Goal: Navigation & Orientation: Find specific page/section

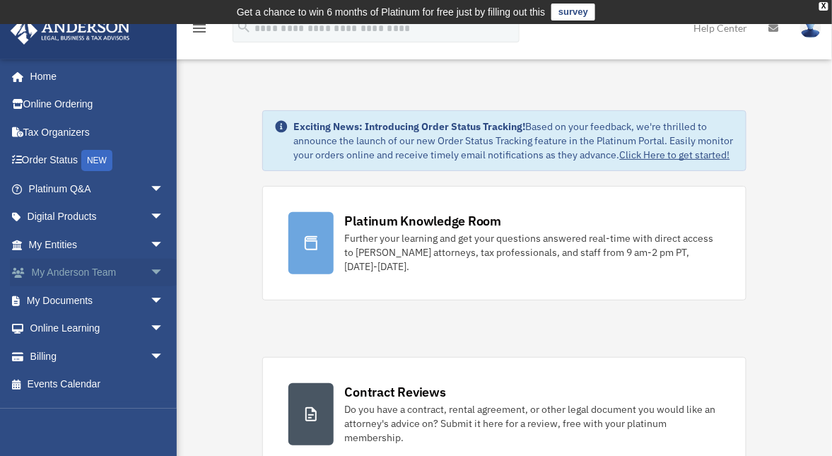
click at [66, 273] on link "My [PERSON_NAME] Team arrow_drop_down" at bounding box center [97, 273] width 175 height 28
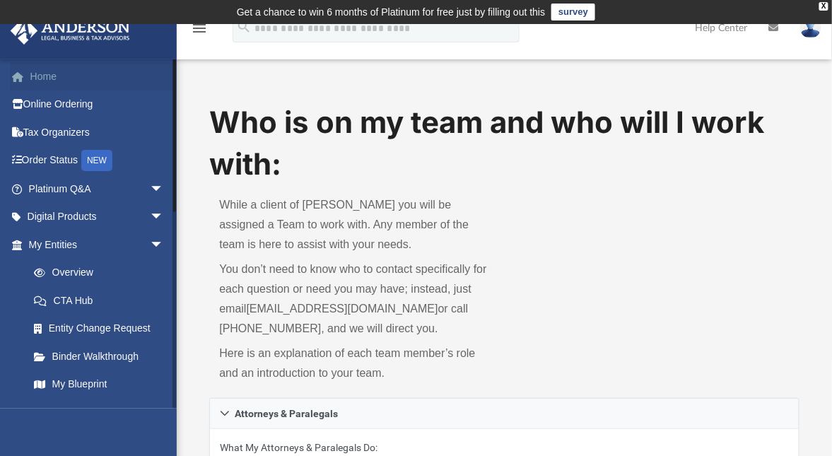
click at [44, 83] on link "Home" at bounding box center [97, 76] width 175 height 28
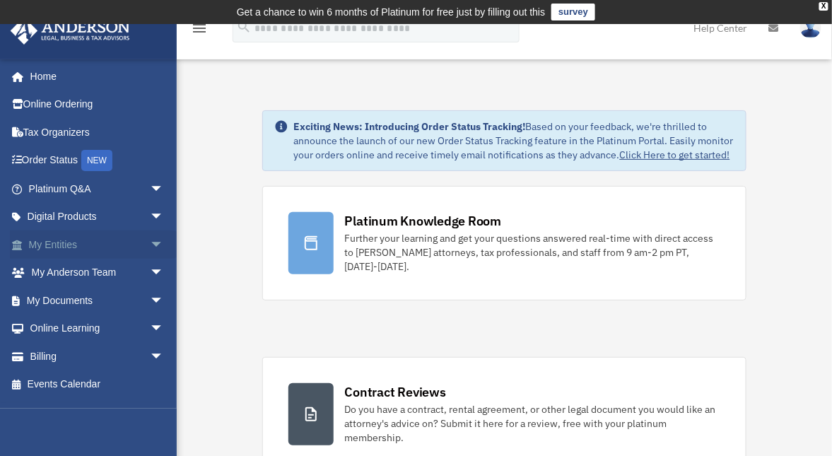
click at [150, 247] on span "arrow_drop_down" at bounding box center [164, 244] width 28 height 29
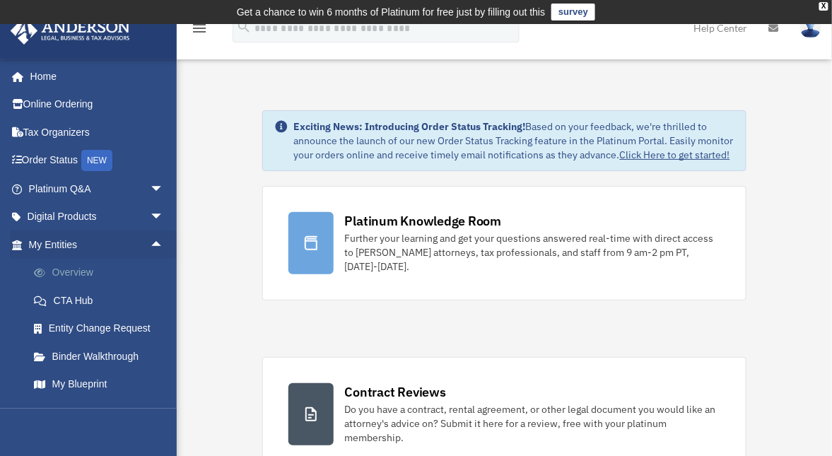
click at [79, 271] on link "Overview" at bounding box center [102, 273] width 165 height 28
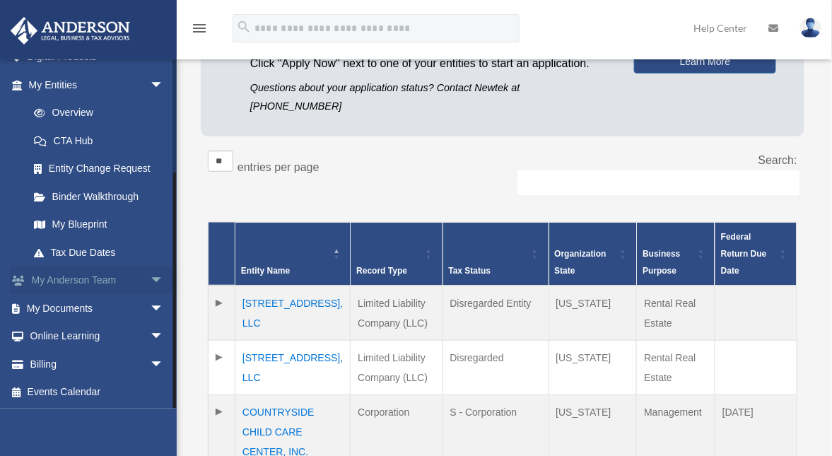
scroll to position [188, 0]
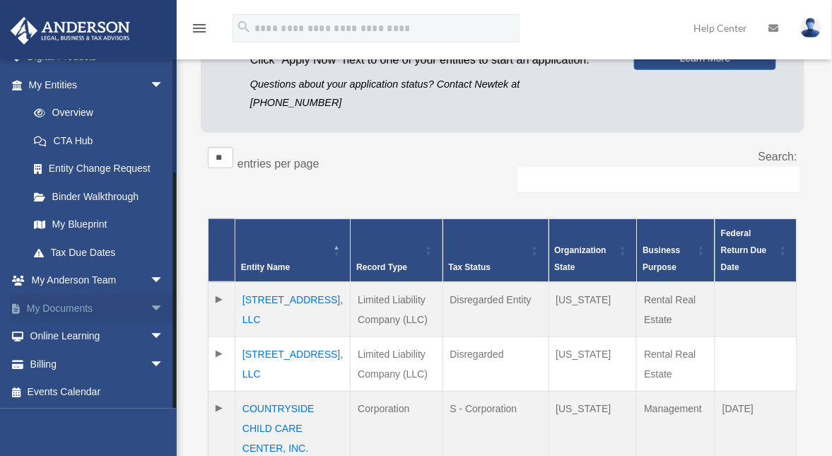
click at [65, 312] on link "My Documents arrow_drop_down" at bounding box center [97, 308] width 175 height 28
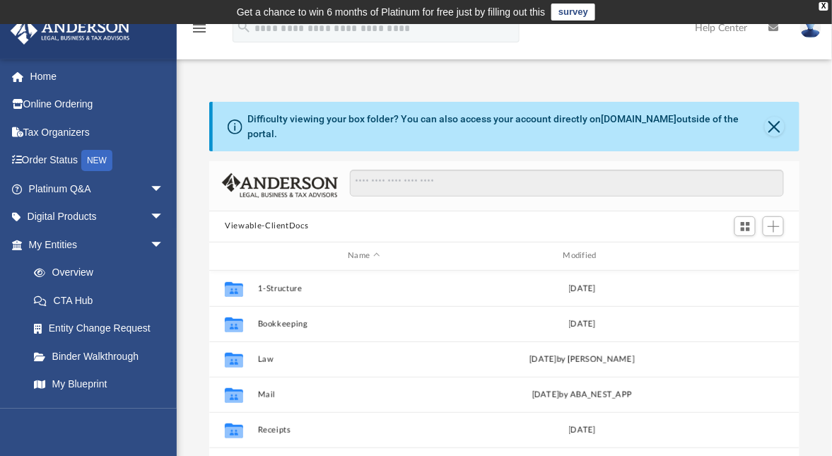
scroll to position [312, 581]
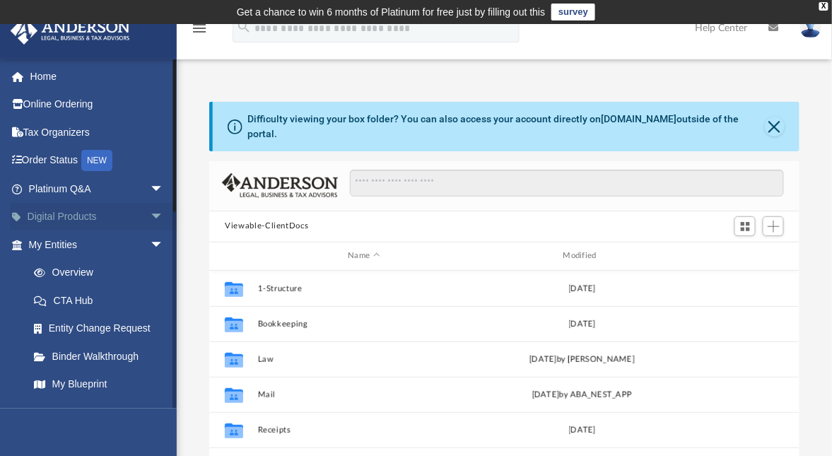
click at [47, 213] on link "Digital Products arrow_drop_down" at bounding box center [97, 217] width 175 height 28
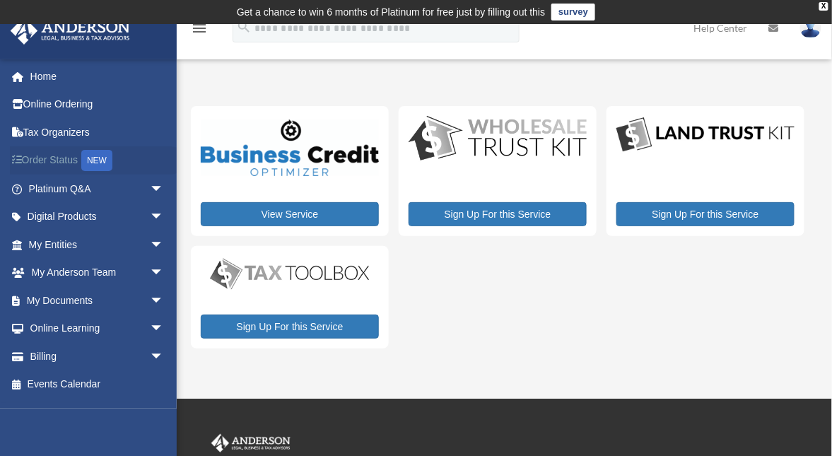
click at [54, 165] on link "Order Status NEW" at bounding box center [97, 160] width 175 height 29
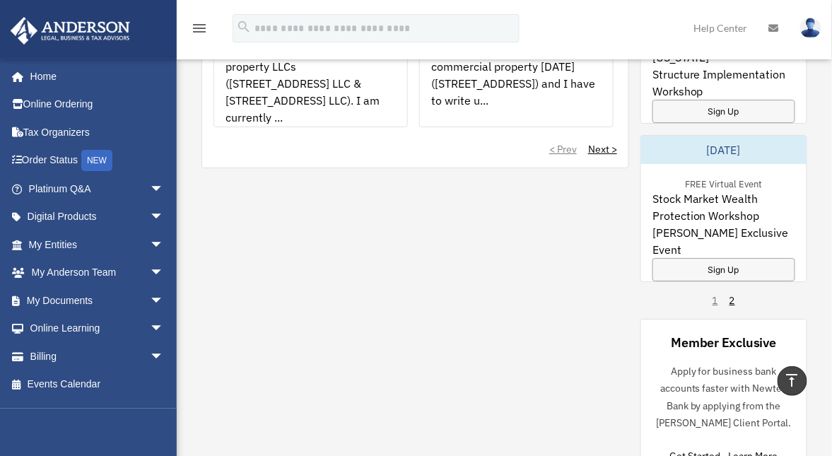
scroll to position [1319, 0]
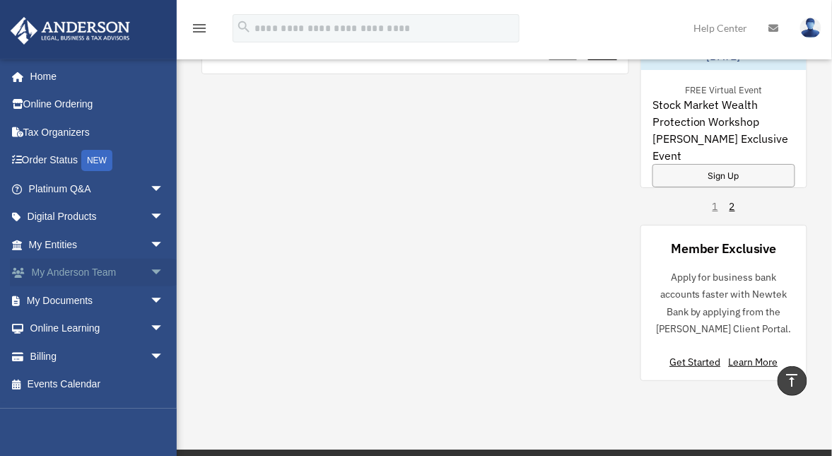
click at [101, 273] on link "My [PERSON_NAME] Team arrow_drop_down" at bounding box center [97, 273] width 175 height 28
